Goal: Task Accomplishment & Management: Complete application form

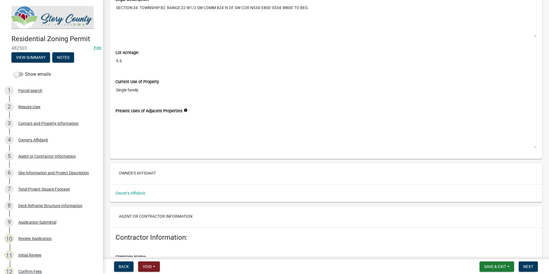
scroll to position [772, 0]
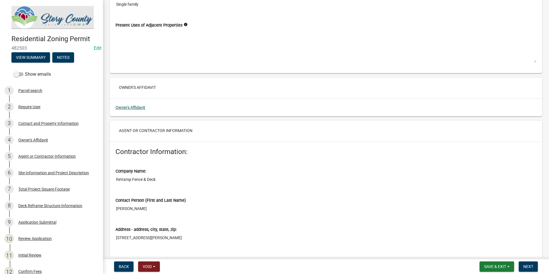
click at [129, 106] on link "Owner's Affidavit" at bounding box center [131, 107] width 30 height 5
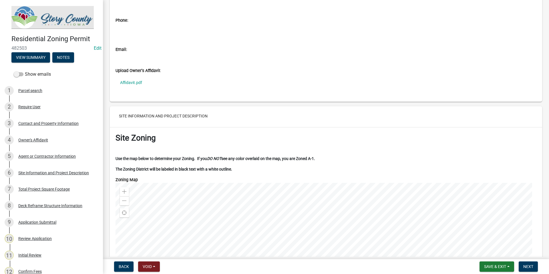
scroll to position [1144, 0]
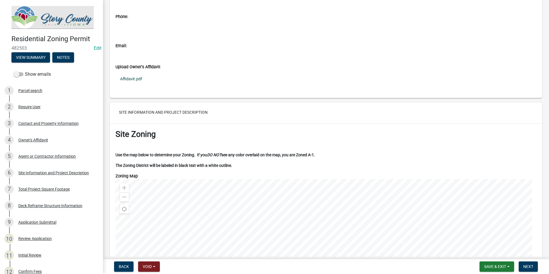
click at [136, 78] on link "Affidavit.pdf" at bounding box center [326, 78] width 421 height 13
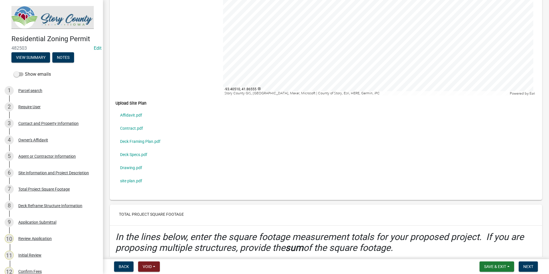
scroll to position [1631, 0]
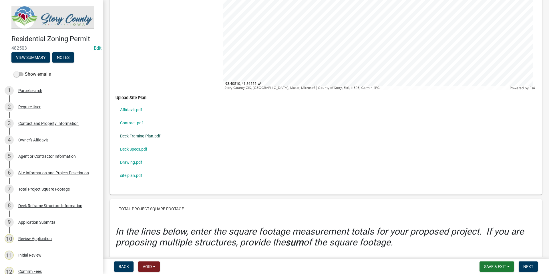
click at [155, 135] on link "Deck Framing Plan.pdf" at bounding box center [326, 136] width 421 height 13
click at [140, 161] on link "Drawing.pdf" at bounding box center [326, 162] width 421 height 13
click at [138, 176] on link "site plan.pdf" at bounding box center [326, 175] width 421 height 13
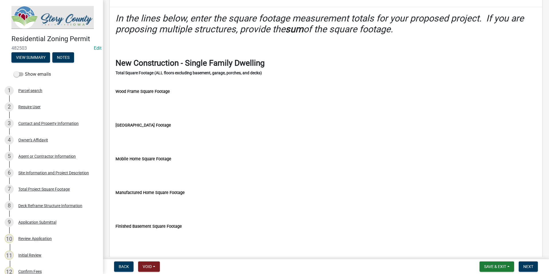
scroll to position [1945, 0]
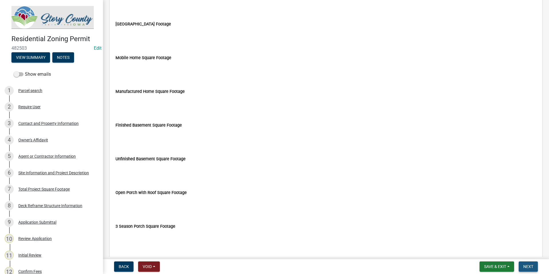
click at [525, 265] on span "Next" at bounding box center [529, 267] width 10 height 5
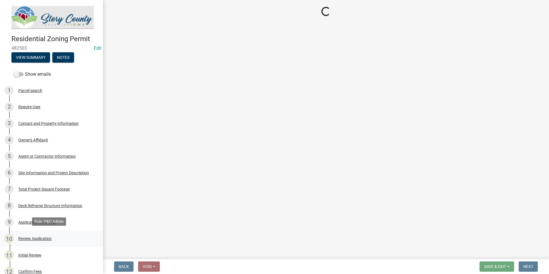
click at [28, 237] on div "Review Application" at bounding box center [34, 239] width 33 height 4
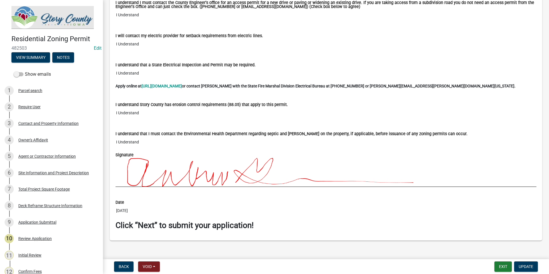
scroll to position [3998, 0]
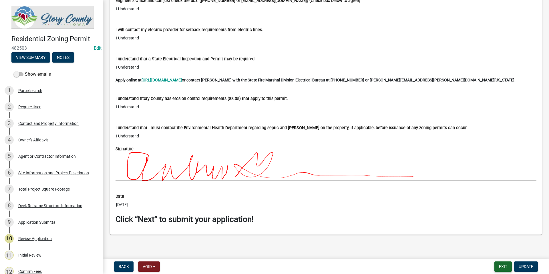
click at [501, 264] on button "Exit" at bounding box center [503, 267] width 17 height 10
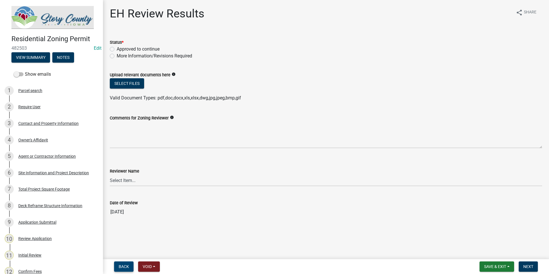
click at [128, 266] on span "Back" at bounding box center [124, 267] width 10 height 5
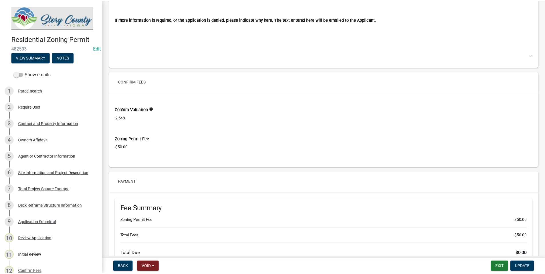
scroll to position [4559, 0]
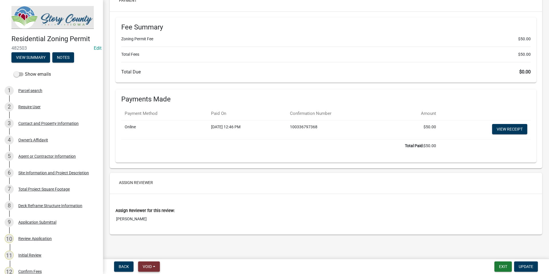
click at [154, 267] on button "Void" at bounding box center [149, 267] width 22 height 10
click at [342, 274] on nav "Back Void Withdraw Lock Expire Void Exit Update" at bounding box center [326, 266] width 446 height 15
click at [505, 267] on button "Exit" at bounding box center [503, 267] width 17 height 10
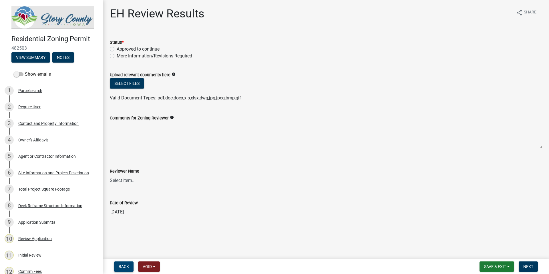
click at [122, 265] on span "Back" at bounding box center [124, 267] width 10 height 5
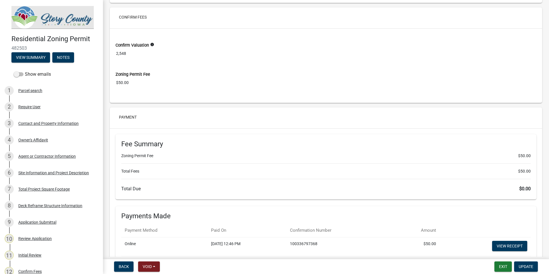
scroll to position [4559, 0]
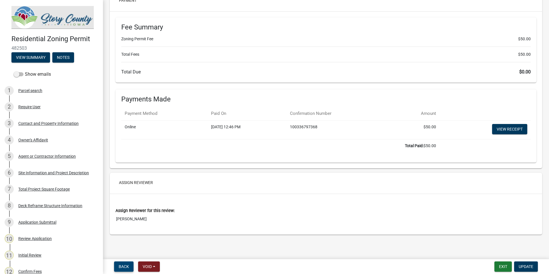
click at [121, 269] on button "Back" at bounding box center [123, 267] width 19 height 10
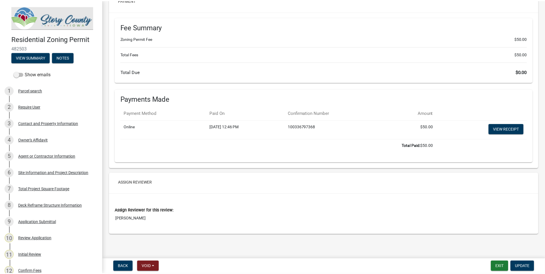
scroll to position [0, 0]
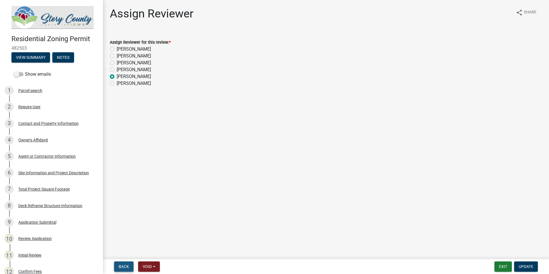
drag, startPoint x: 128, startPoint y: 265, endPoint x: 149, endPoint y: 268, distance: 20.8
click at [128, 265] on span "Back" at bounding box center [124, 267] width 10 height 5
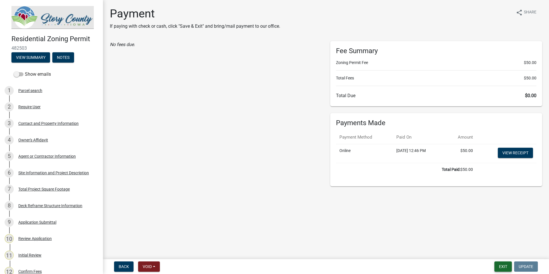
click at [504, 268] on button "Exit" at bounding box center [503, 267] width 17 height 10
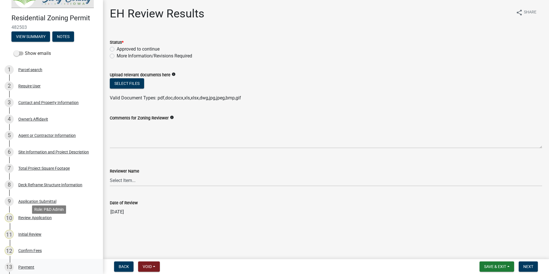
scroll to position [29, 0]
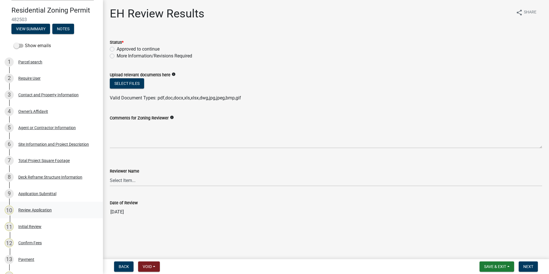
click at [33, 208] on div "Review Application" at bounding box center [34, 210] width 33 height 4
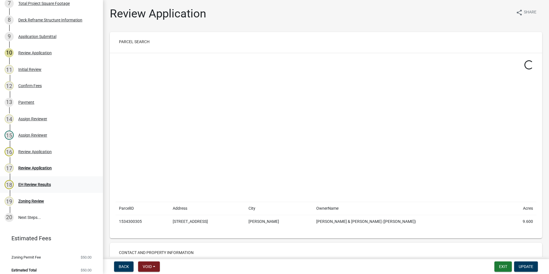
scroll to position [190, 0]
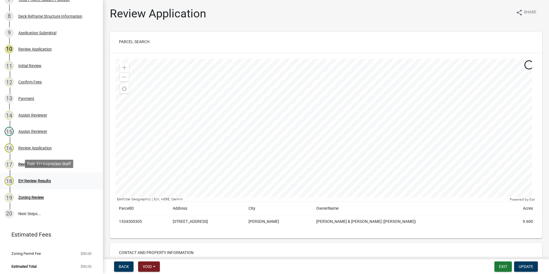
click at [39, 181] on div "EH Review Results" at bounding box center [34, 181] width 33 height 4
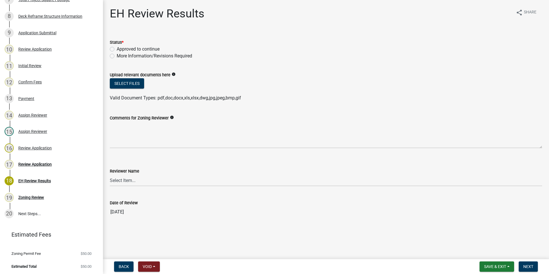
click at [117, 50] on label "Approved to continue" at bounding box center [138, 49] width 43 height 7
click at [117, 49] on input "Approved to continue" at bounding box center [119, 48] width 4 height 4
radio input "true"
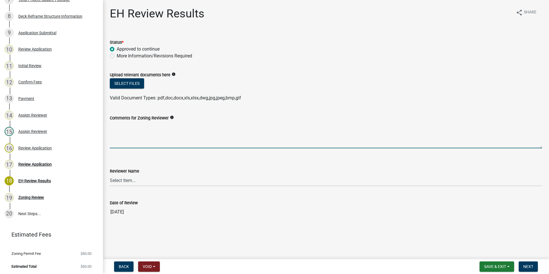
click at [124, 143] on textarea "Comments for Zoning Reviewer" at bounding box center [326, 135] width 433 height 27
click at [121, 182] on select "Select Item... KIMBERLY GRANDINETTI Kimberly Grandinetti Laura Johnston Laura J…" at bounding box center [326, 181] width 433 height 12
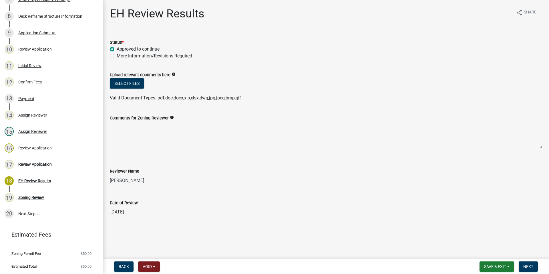
click at [110, 175] on select "Select Item... KIMBERLY GRANDINETTI Kimberly Grandinetti Laura Johnston Laura J…" at bounding box center [326, 181] width 433 height 12
select select "bdff2e9f-f9db-48e3-9dc8-75332995088a"
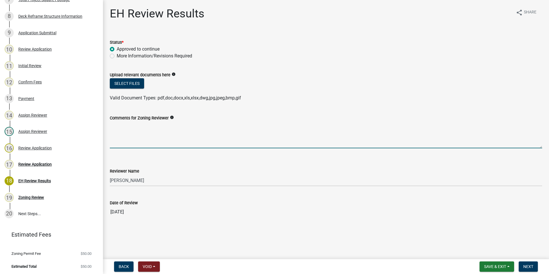
click at [136, 142] on textarea "Comments for Zoning Reviewer" at bounding box center [326, 135] width 433 height 27
click at [140, 143] on textarea "Comments for Zoning Reviewer" at bounding box center [326, 135] width 433 height 27
paste textarea "The applicant is advised to cordon off the septic system area to avoid damage f…"
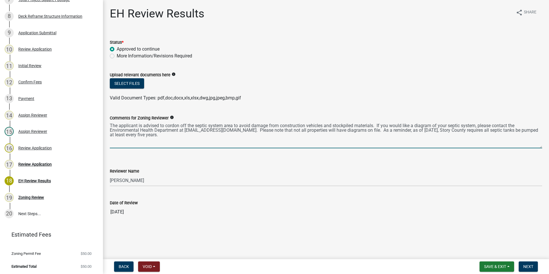
click at [199, 138] on textarea "The applicant is advised to cordon off the septic system area to avoid damage f…" at bounding box center [326, 135] width 433 height 27
click at [110, 125] on textarea "The applicant is advised to cordon off the septic system area to avoid damage f…" at bounding box center [326, 135] width 433 height 27
drag, startPoint x: 181, startPoint y: 130, endPoint x: 165, endPoint y: 140, distance: 19.2
click at [165, 140] on textarea "We have a permit for the septic but do not have a diagram. Confirm setbacks to …" at bounding box center [326, 135] width 433 height 27
click at [439, 136] on textarea "We have a permit for the septic but do not have a diagram. Confirm setbacks to …" at bounding box center [326, 135] width 433 height 27
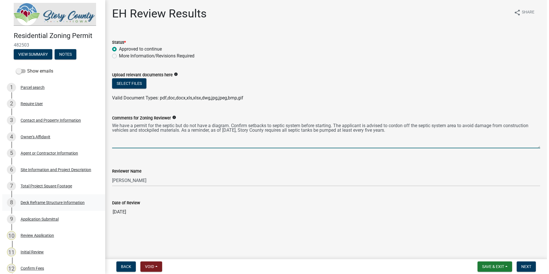
scroll to position [0, 0]
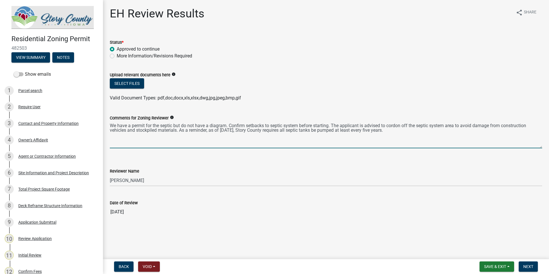
type textarea "We have a permit for the septic but do not have a diagram. Confirm setbacks to …"
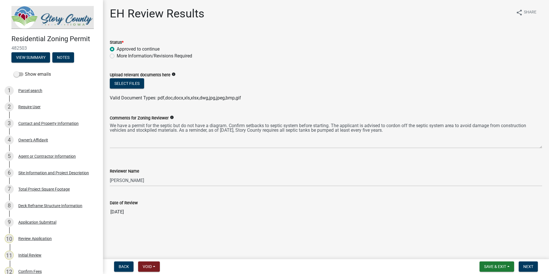
drag, startPoint x: 29, startPoint y: 47, endPoint x: 11, endPoint y: 46, distance: 18.0
click at [11, 46] on span "482503" at bounding box center [51, 47] width 80 height 5
copy span "482503"
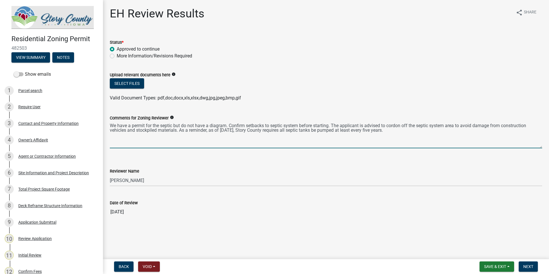
drag, startPoint x: 426, startPoint y: 134, endPoint x: 107, endPoint y: 120, distance: 319.0
click at [107, 120] on div "Comments for Zoning Reviewer info We have a permit for the septic but do not ha…" at bounding box center [326, 128] width 441 height 42
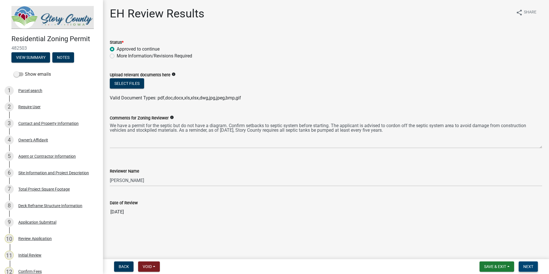
click at [532, 268] on span "Next" at bounding box center [529, 267] width 10 height 5
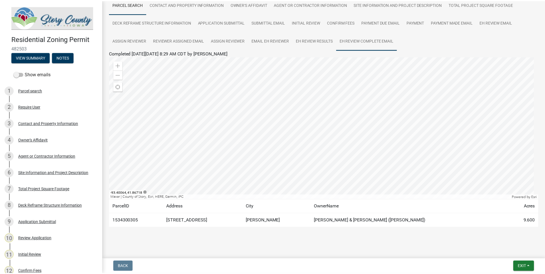
scroll to position [52, 0]
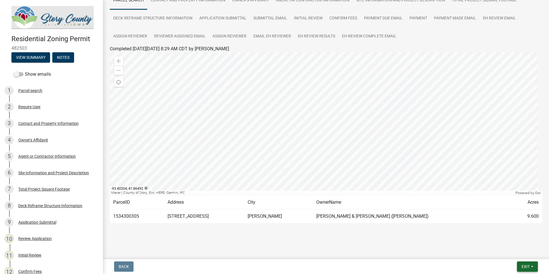
click at [530, 267] on span "Exit" at bounding box center [526, 267] width 8 height 5
click at [512, 251] on button "Save & Exit" at bounding box center [515, 252] width 46 height 14
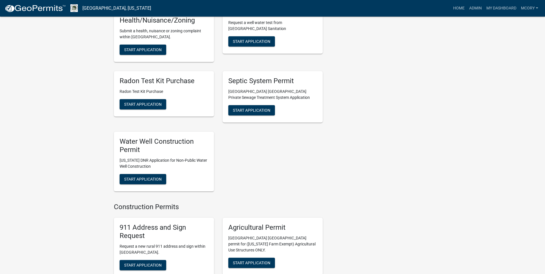
scroll to position [658, 0]
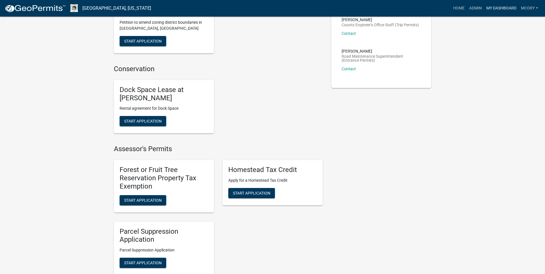
click at [508, 5] on link "My Dashboard" at bounding box center [501, 8] width 35 height 11
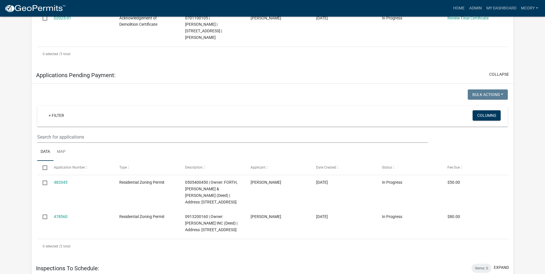
scroll to position [274, 0]
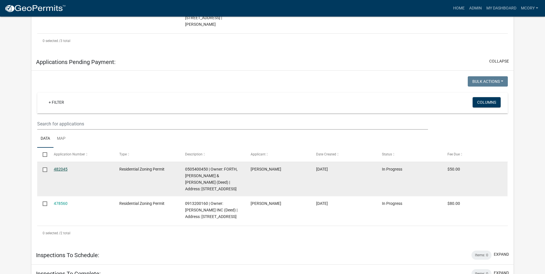
click at [65, 167] on link "482045" at bounding box center [61, 169] width 14 height 5
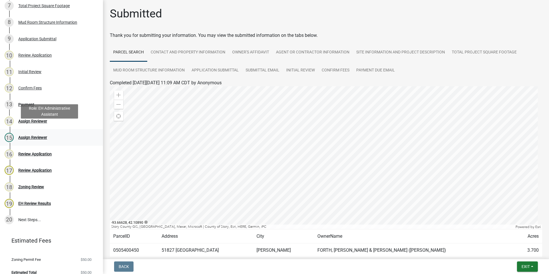
scroll to position [190, 0]
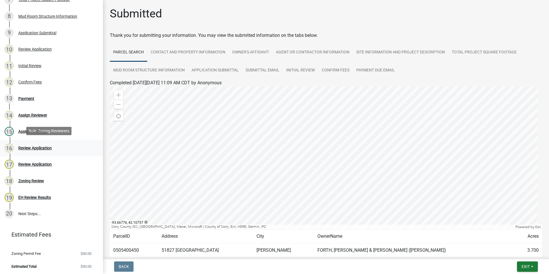
click at [44, 148] on div "Review Application" at bounding box center [34, 148] width 33 height 4
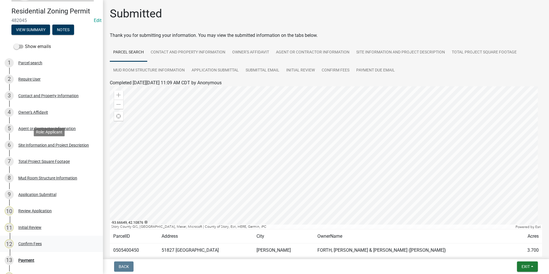
scroll to position [0, 0]
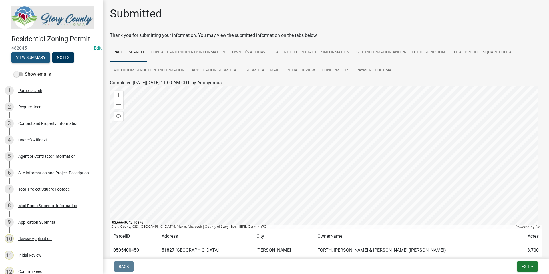
click at [37, 57] on button "View Summary" at bounding box center [30, 57] width 39 height 10
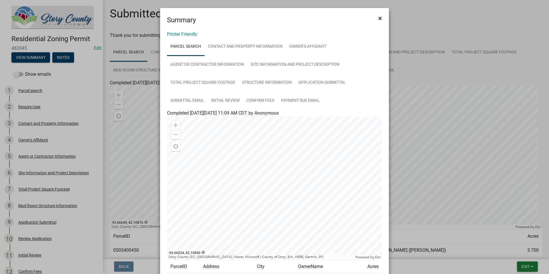
click at [380, 21] on button "×" at bounding box center [380, 18] width 13 height 16
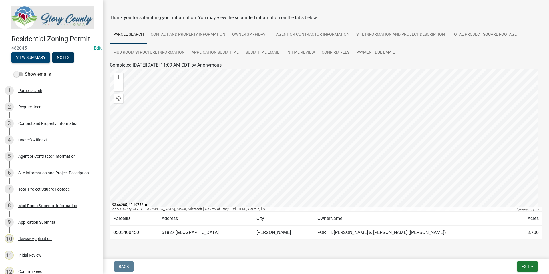
scroll to position [34, 0]
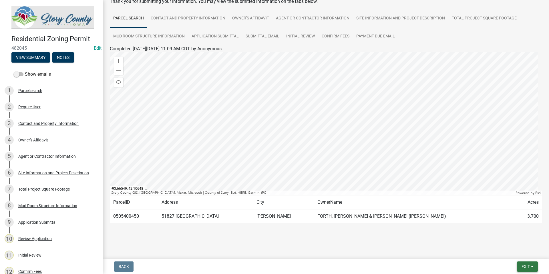
click at [521, 268] on button "Exit" at bounding box center [527, 267] width 21 height 10
click at [56, 20] on img at bounding box center [52, 17] width 82 height 23
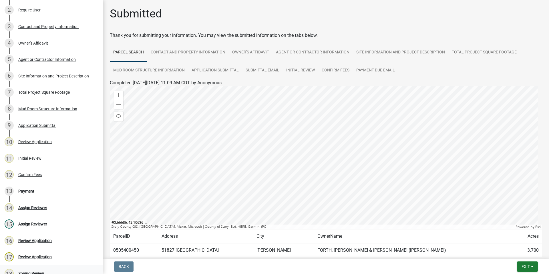
scroll to position [0, 0]
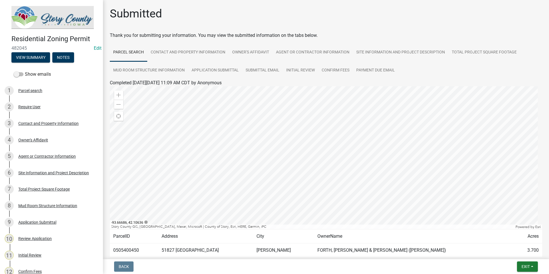
click at [41, 17] on img at bounding box center [52, 17] width 82 height 23
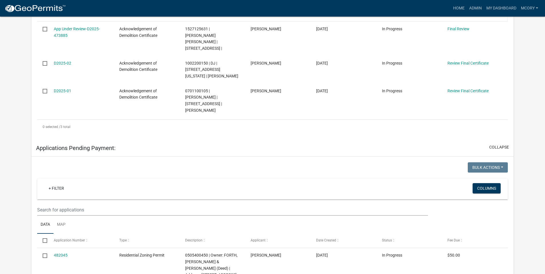
scroll to position [286, 0]
